Goal: Use online tool/utility: Utilize a website feature to perform a specific function

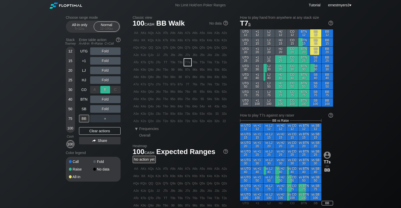
drag, startPoint x: 108, startPoint y: 87, endPoint x: 109, endPoint y: 92, distance: 4.4
click at [108, 88] on div "R ✕" at bounding box center [105, 90] width 10 height 8
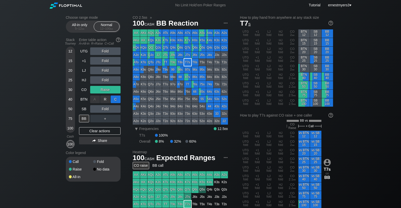
click at [115, 97] on div "C ✕" at bounding box center [116, 100] width 10 height 8
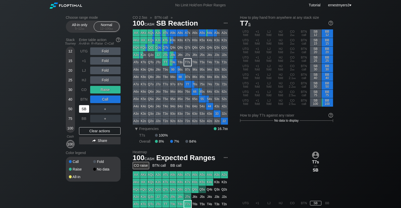
click at [85, 110] on div "SB" at bounding box center [84, 109] width 10 height 8
click at [93, 133] on div "Clear actions" at bounding box center [100, 131] width 42 height 8
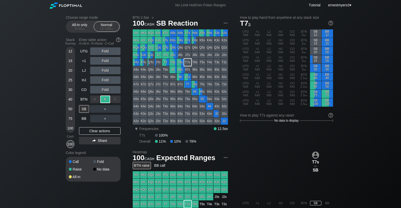
click at [105, 101] on div "R ✕" at bounding box center [105, 100] width 10 height 8
click at [106, 108] on div "R ✕" at bounding box center [105, 109] width 10 height 8
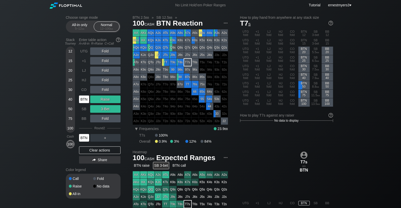
click at [83, 138] on div "BTN" at bounding box center [84, 138] width 10 height 8
click at [87, 149] on div "Clear actions" at bounding box center [100, 150] width 42 height 8
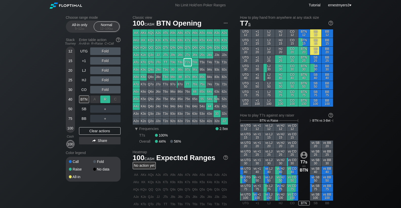
click at [105, 101] on div "R ✕" at bounding box center [105, 100] width 10 height 8
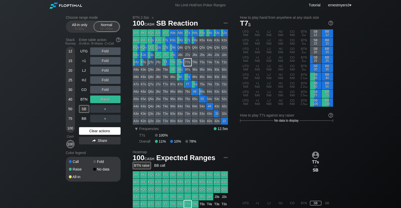
click at [106, 132] on div "Clear actions" at bounding box center [100, 131] width 42 height 8
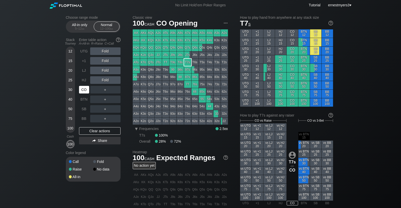
click at [86, 89] on div "CO" at bounding box center [84, 90] width 10 height 8
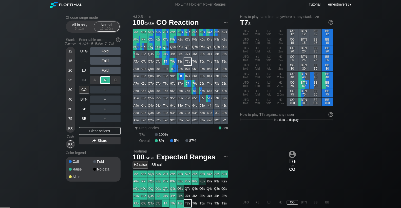
click at [107, 81] on div "R ✕" at bounding box center [105, 80] width 10 height 8
click at [106, 86] on div "R ✕" at bounding box center [105, 90] width 10 height 8
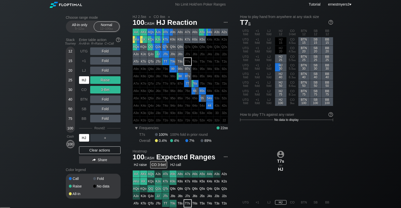
click at [82, 134] on div "HJ" at bounding box center [84, 138] width 10 height 8
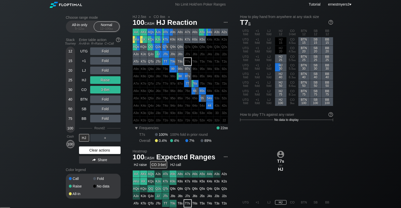
click at [98, 151] on div "Clear actions" at bounding box center [100, 150] width 42 height 8
click at [98, 166] on div "Color legend" at bounding box center [93, 170] width 55 height 8
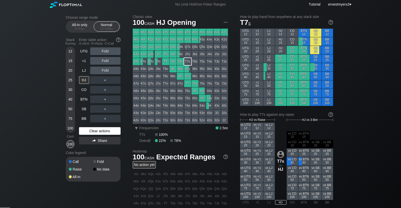
click at [98, 151] on div "Color legend" at bounding box center [93, 153] width 55 height 8
click at [82, 69] on div "LJ" at bounding box center [84, 71] width 10 height 8
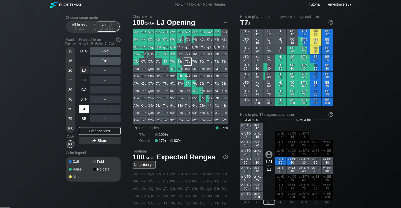
click at [79, 108] on div "SB" at bounding box center [84, 109] width 10 height 8
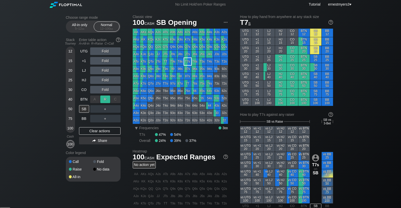
click at [101, 100] on div "R ✕" at bounding box center [105, 100] width 10 height 8
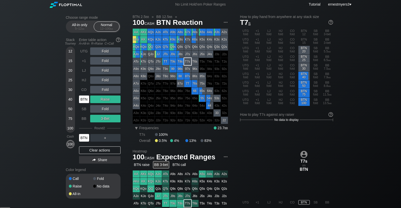
click at [85, 136] on div "BTN" at bounding box center [84, 138] width 10 height 8
click at [92, 148] on div "Clear actions" at bounding box center [100, 150] width 42 height 8
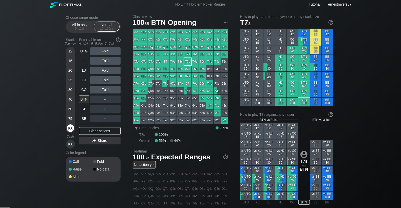
click at [70, 130] on div "100" at bounding box center [71, 128] width 8 height 8
